Goal: Task Accomplishment & Management: Complete application form

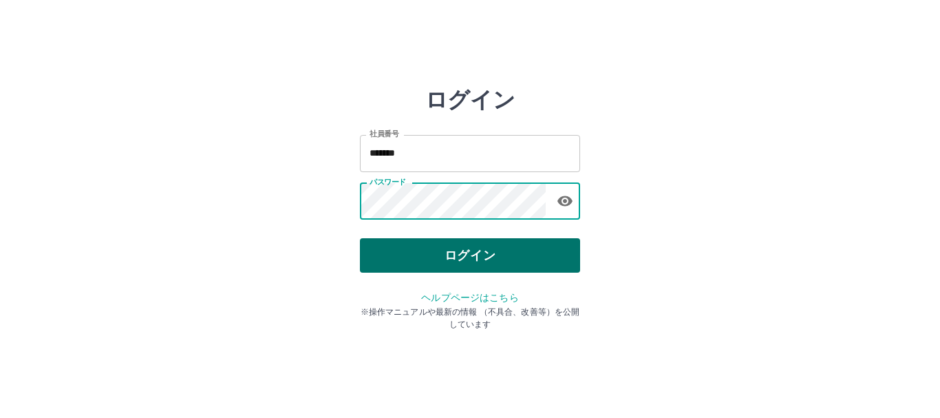
click at [451, 246] on button "ログイン" at bounding box center [470, 255] width 220 height 34
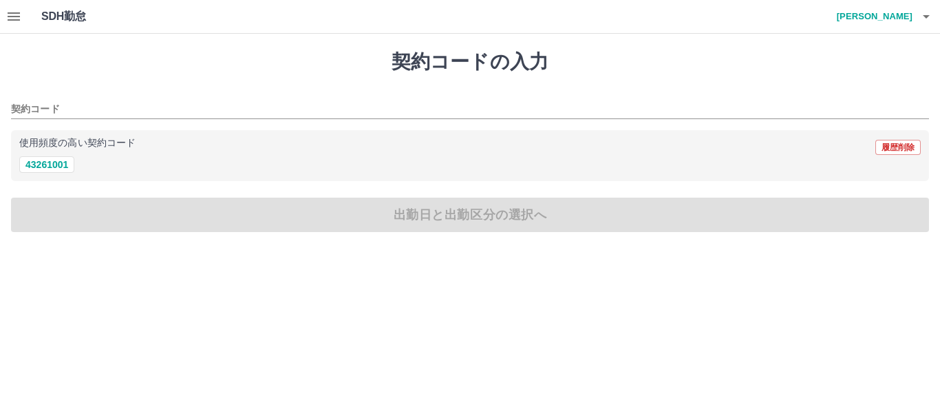
click at [5, 13] on button "button" at bounding box center [14, 16] width 28 height 33
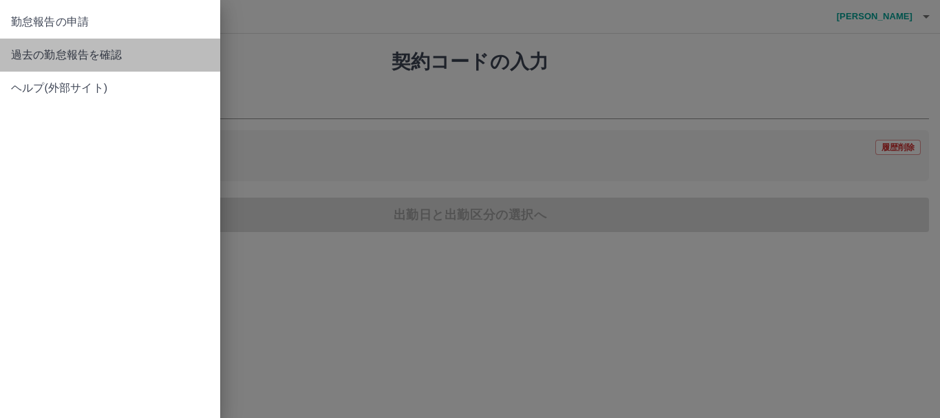
click at [194, 63] on link "過去の勤怠報告を確認" at bounding box center [110, 55] width 220 height 33
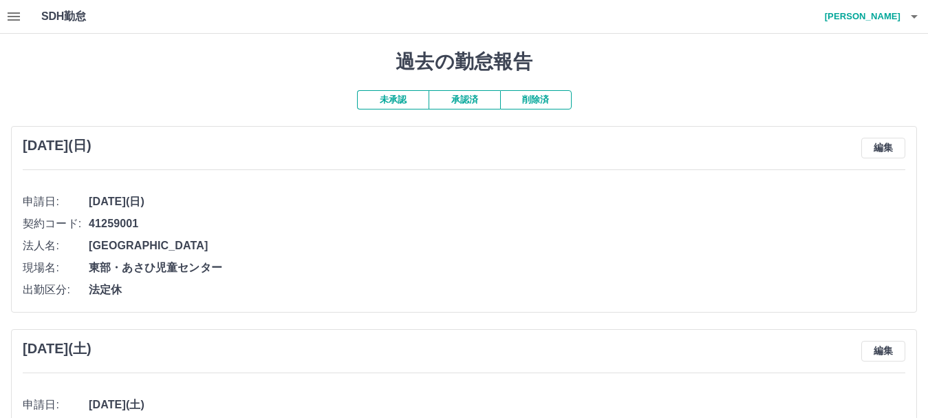
click at [453, 105] on button "承認済" at bounding box center [465, 99] width 72 height 19
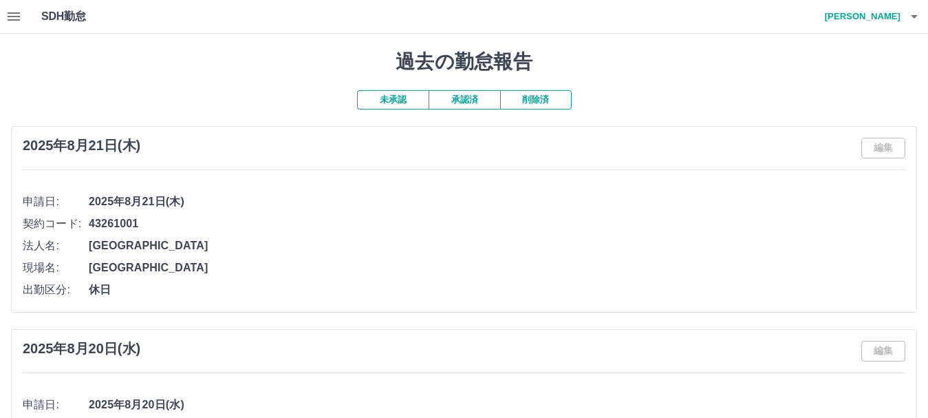
click at [17, 16] on icon "button" at bounding box center [14, 16] width 12 height 8
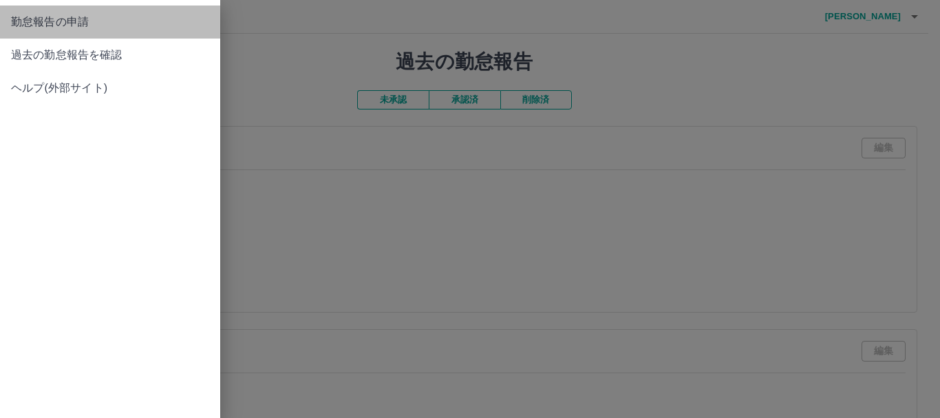
click at [71, 28] on span "勤怠報告の申請" at bounding box center [110, 22] width 198 height 17
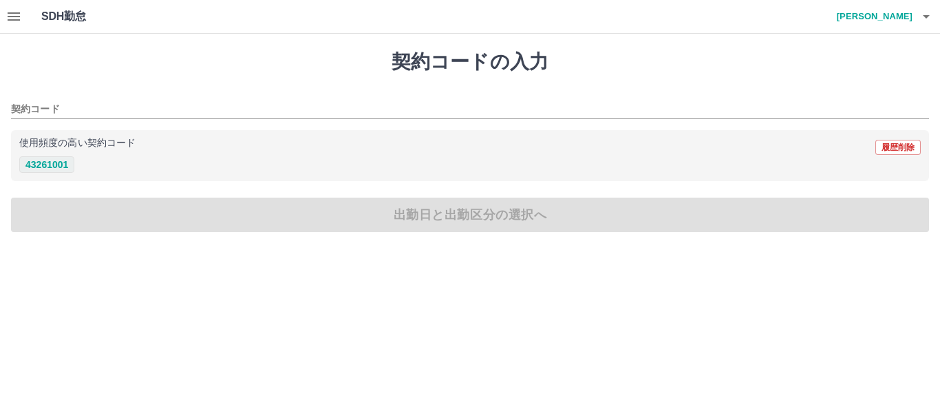
click at [57, 158] on button "43261001" at bounding box center [46, 164] width 55 height 17
type input "********"
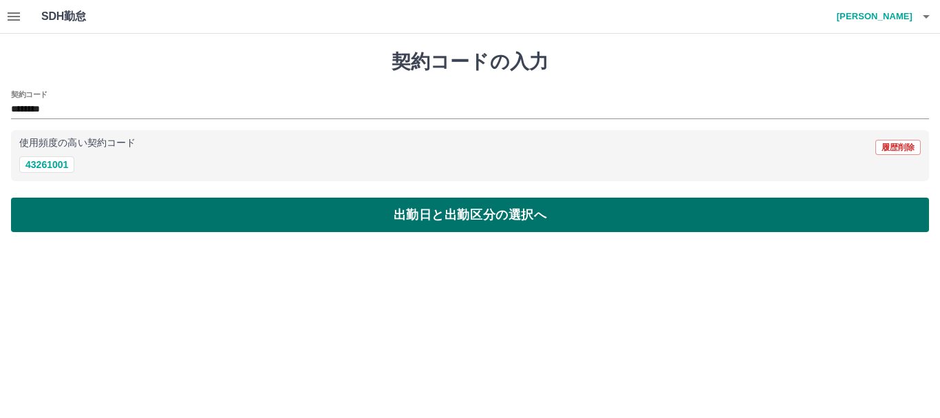
click at [85, 220] on button "出勤日と出勤区分の選択へ" at bounding box center [470, 214] width 918 height 34
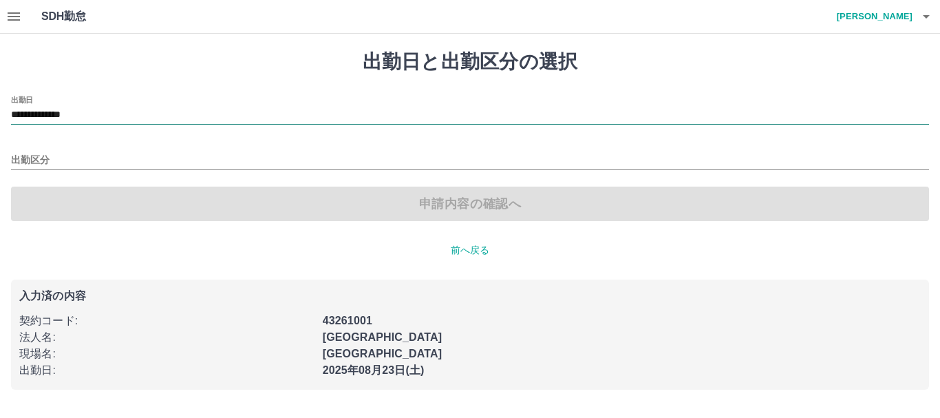
click at [138, 117] on input "**********" at bounding box center [470, 115] width 918 height 17
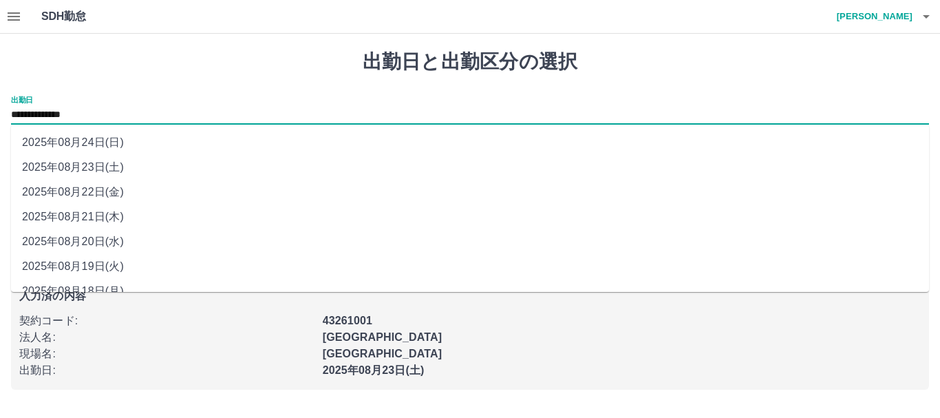
click at [138, 184] on li "2025年08月22日(金)" at bounding box center [470, 192] width 918 height 25
type input "**********"
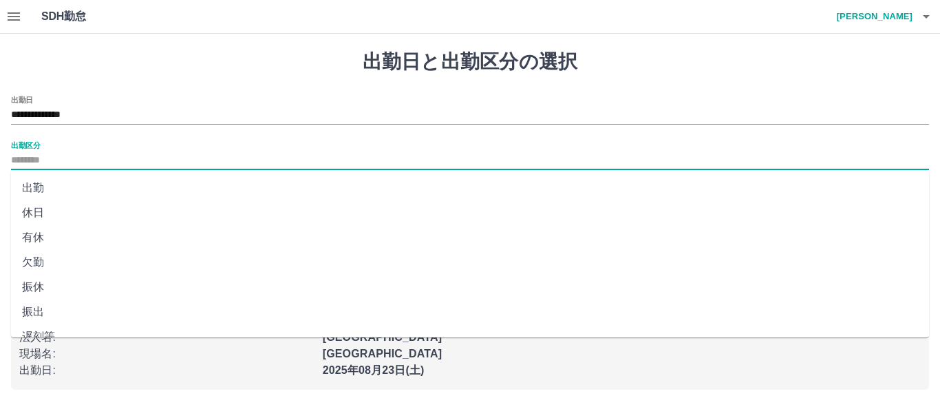
click at [142, 160] on input "出勤区分" at bounding box center [470, 160] width 918 height 17
click at [113, 292] on li "法定休" at bounding box center [470, 294] width 918 height 25
type input "***"
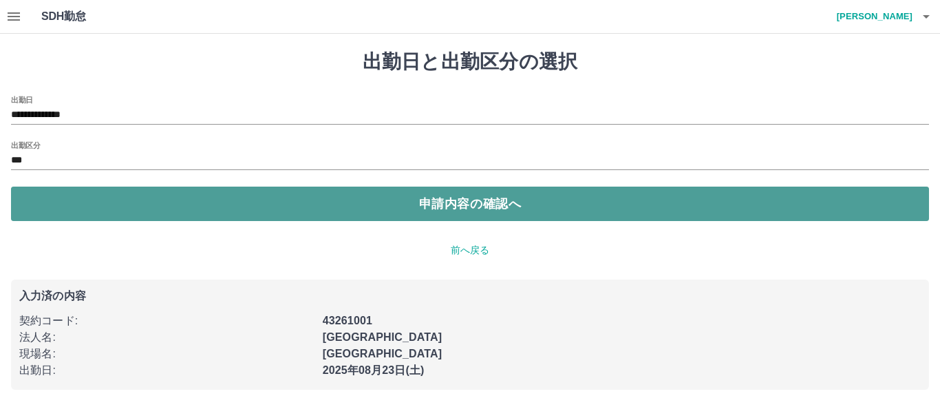
click at [153, 207] on button "申請内容の確認へ" at bounding box center [470, 203] width 918 height 34
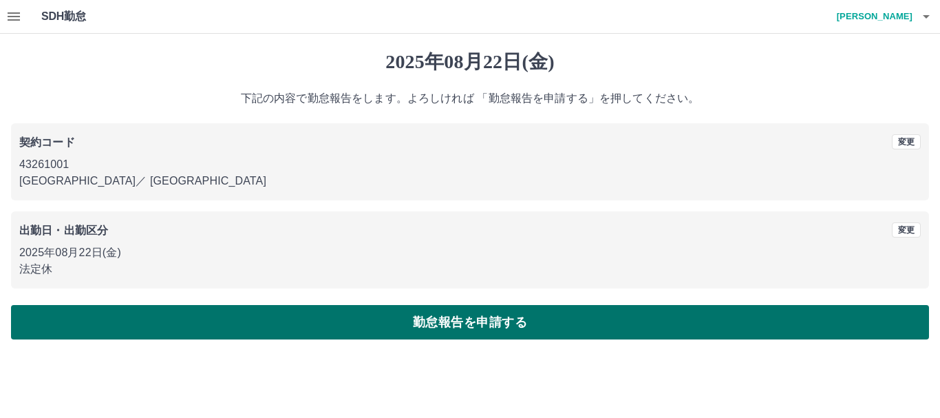
click at [302, 316] on button "勤怠報告を申請する" at bounding box center [470, 322] width 918 height 34
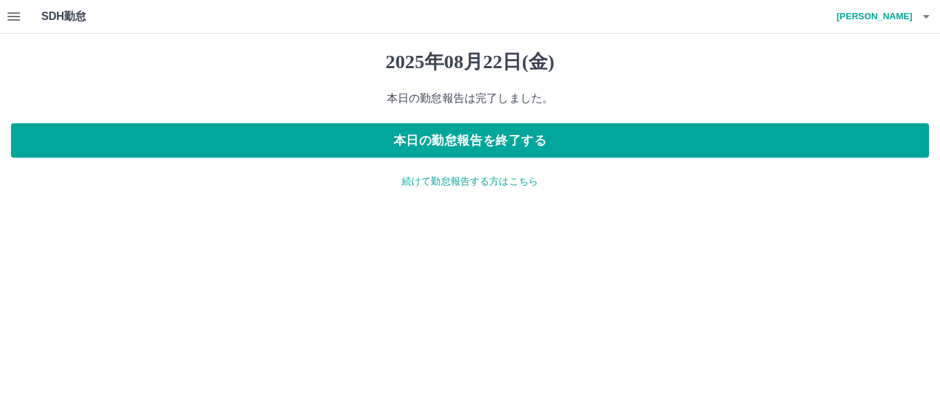
click at [507, 182] on p "続けて勤怠報告する方はこちら" at bounding box center [470, 181] width 918 height 14
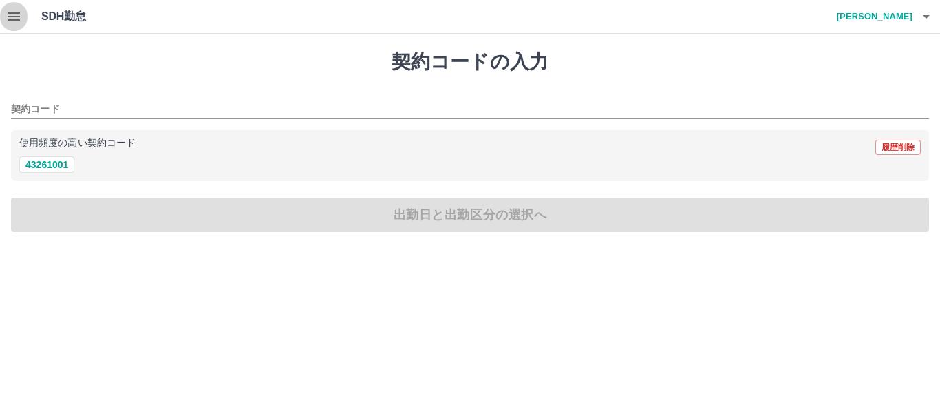
click at [12, 10] on icon "button" at bounding box center [14, 16] width 17 height 17
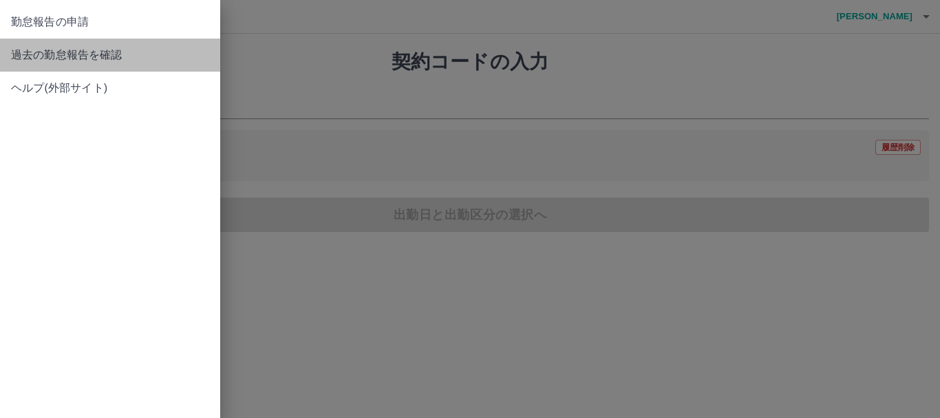
click at [139, 57] on span "過去の勤怠報告を確認" at bounding box center [110, 55] width 198 height 17
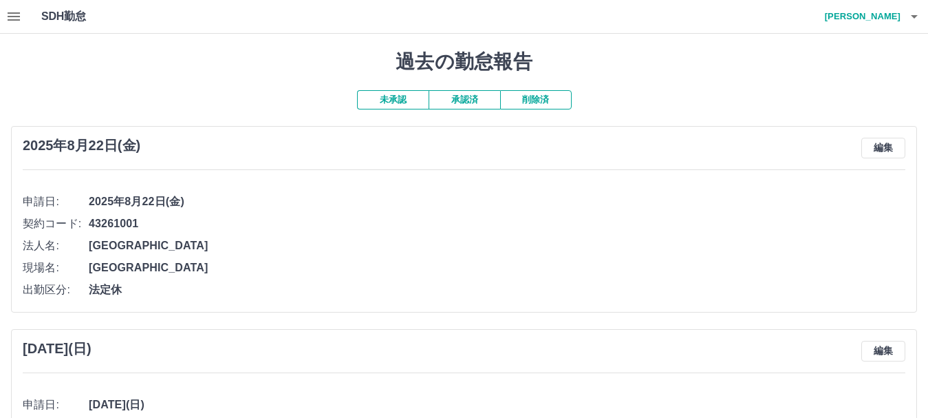
click at [18, 21] on icon "button" at bounding box center [14, 16] width 12 height 8
